Goal: Navigation & Orientation: Find specific page/section

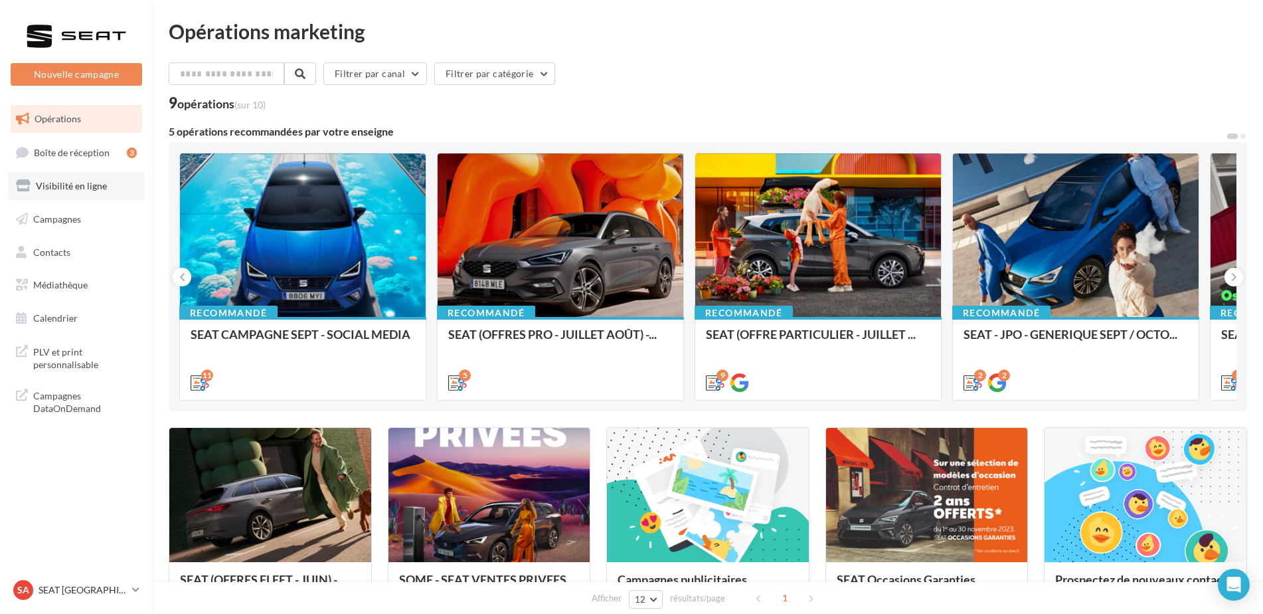
click at [109, 193] on link "Visibilité en ligne" at bounding box center [76, 186] width 137 height 28
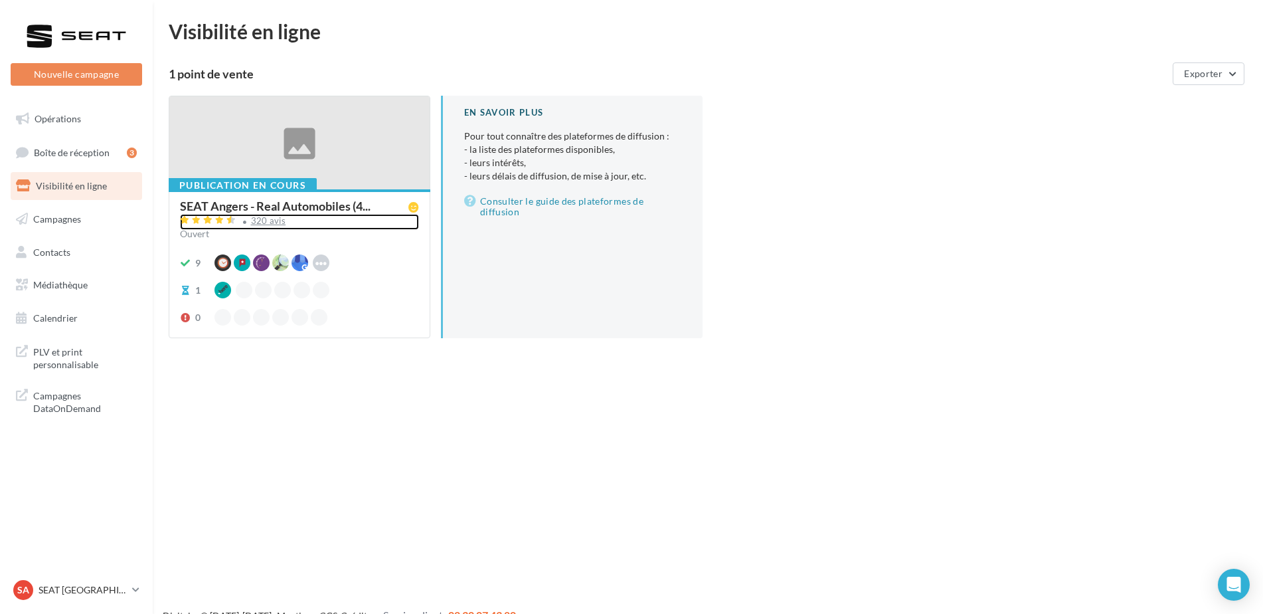
click at [265, 222] on div "320 avis" at bounding box center [268, 221] width 35 height 9
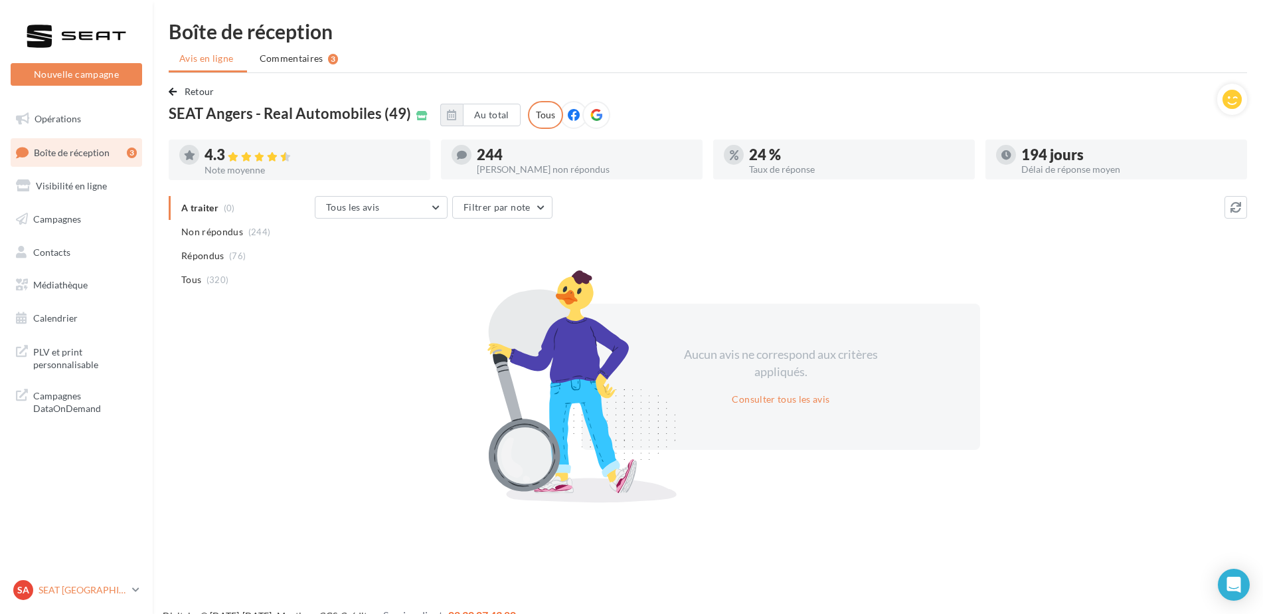
click at [92, 594] on p "SEAT [GEOGRAPHIC_DATA]" at bounding box center [83, 589] width 88 height 13
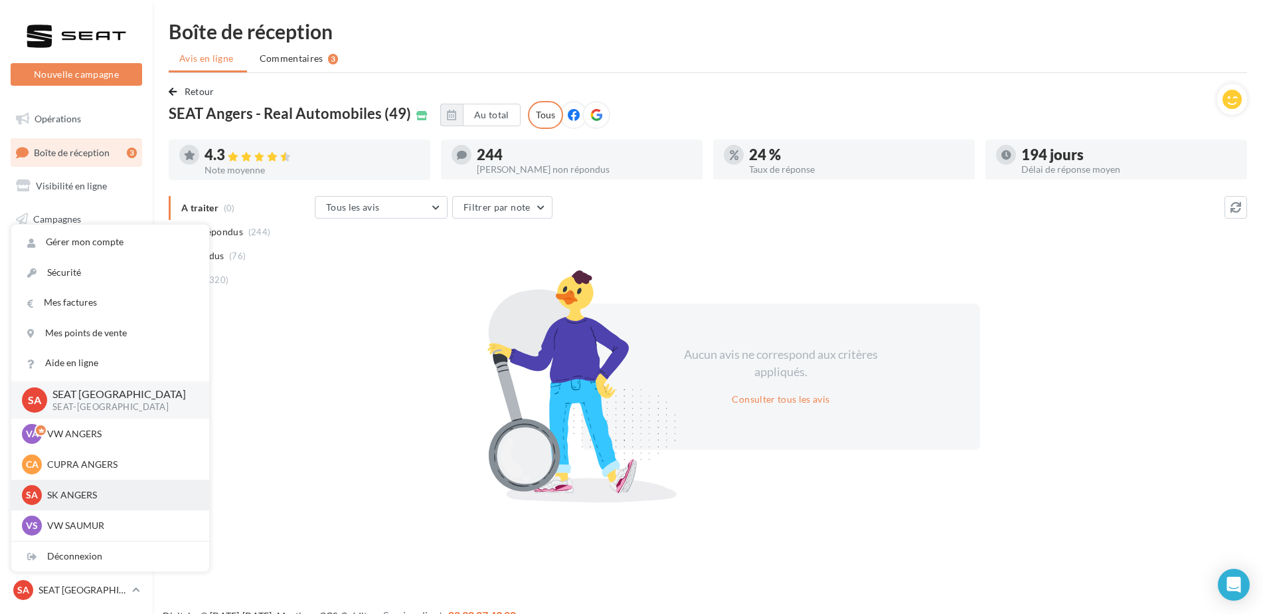
click at [78, 494] on p "SK ANGERS" at bounding box center [120, 494] width 146 height 13
